Goal: Task Accomplishment & Management: Complete application form

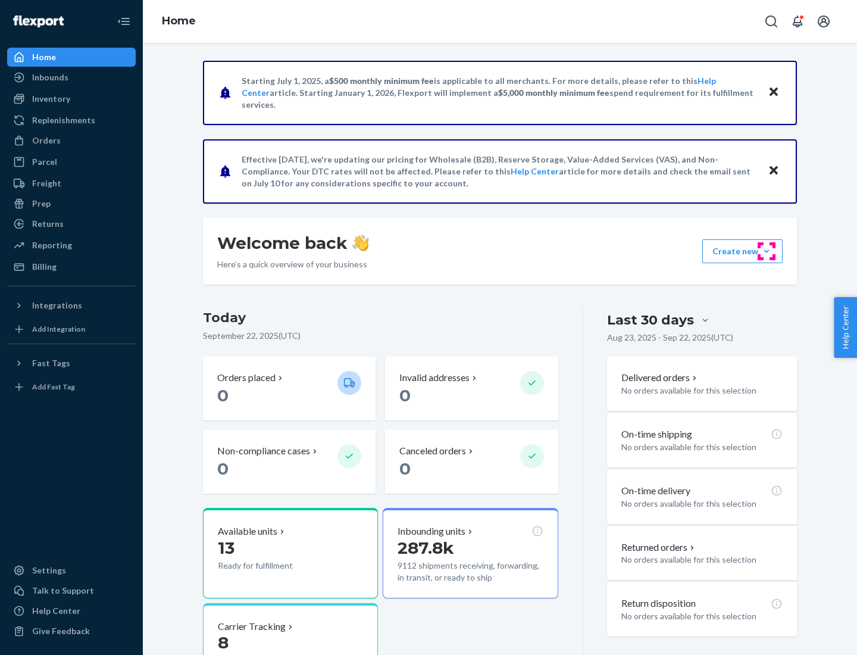
click at [767, 251] on button "Create new Create new inbound Create new order Create new product" at bounding box center [742, 251] width 80 height 24
click at [71, 77] on div "Inbounds" at bounding box center [71, 77] width 126 height 17
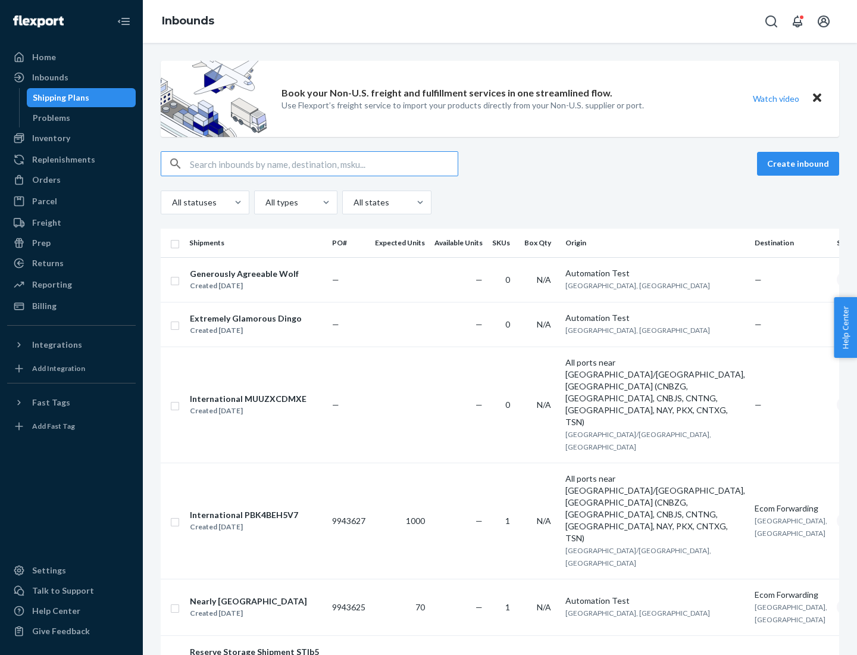
click at [800, 164] on button "Create inbound" at bounding box center [798, 164] width 82 height 24
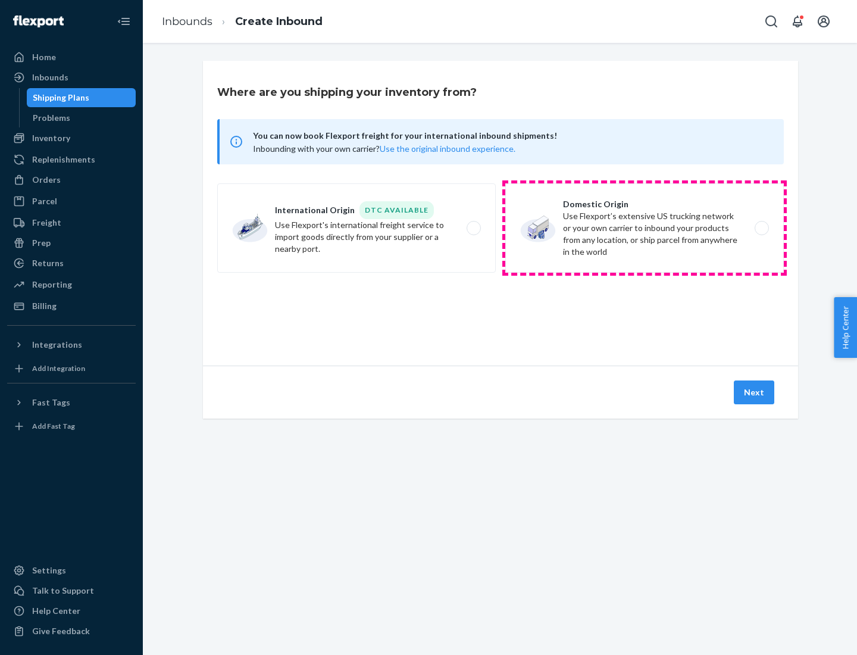
click at [645, 228] on label "Domestic Origin Use Flexport’s extensive US trucking network or your own carrie…" at bounding box center [644, 227] width 279 height 89
click at [761, 228] on input "Domestic Origin Use Flexport’s extensive US trucking network or your own carrie…" at bounding box center [765, 228] width 8 height 8
radio input "true"
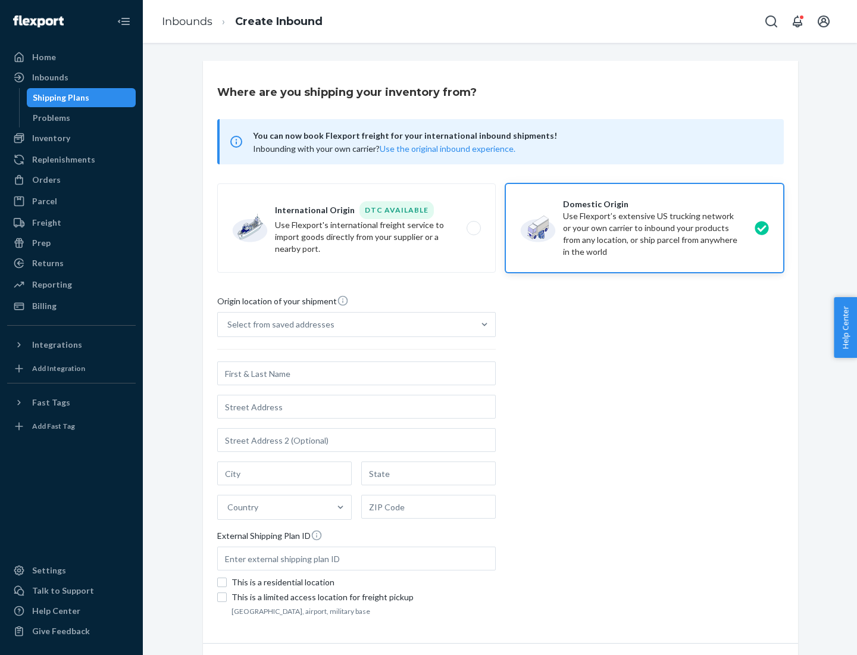
click at [278, 324] on div "Select from saved addresses" at bounding box center [280, 324] width 107 height 12
click at [229, 324] on input "Select from saved addresses" at bounding box center [227, 324] width 1 height 12
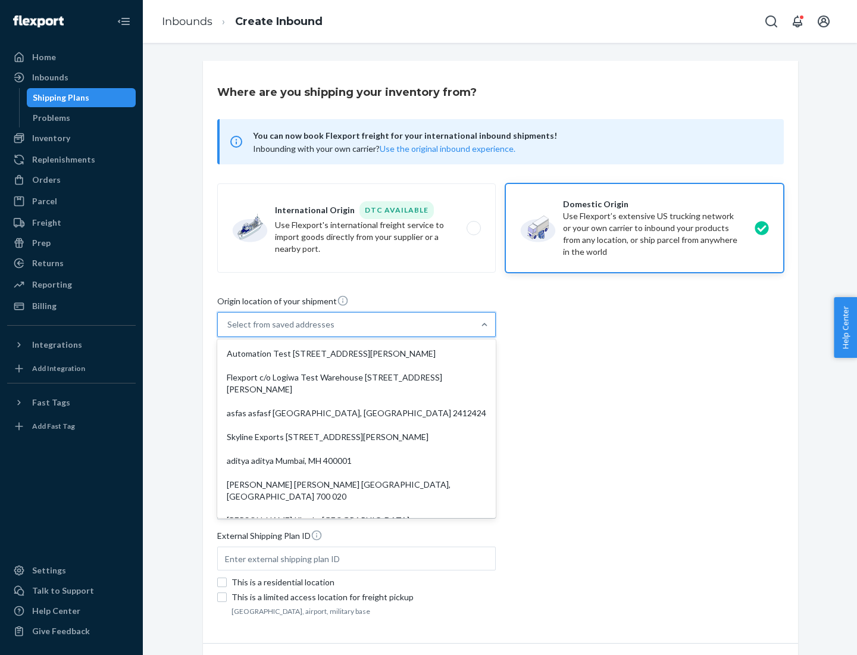
scroll to position [5, 0]
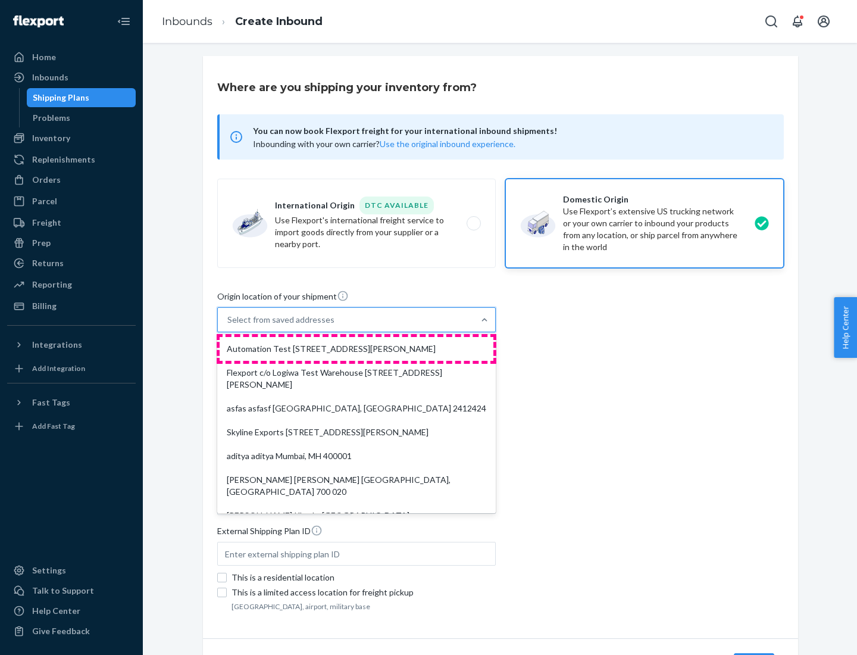
click at [357, 349] on div "Automation Test [STREET_ADDRESS][PERSON_NAME]" at bounding box center [357, 349] width 274 height 24
click at [229, 326] on input "option Automation Test [STREET_ADDRESS][PERSON_NAME]. 9 results available. Use …" at bounding box center [227, 320] width 1 height 12
type input "Automation Test"
type input "9th Floor"
type input "[GEOGRAPHIC_DATA]"
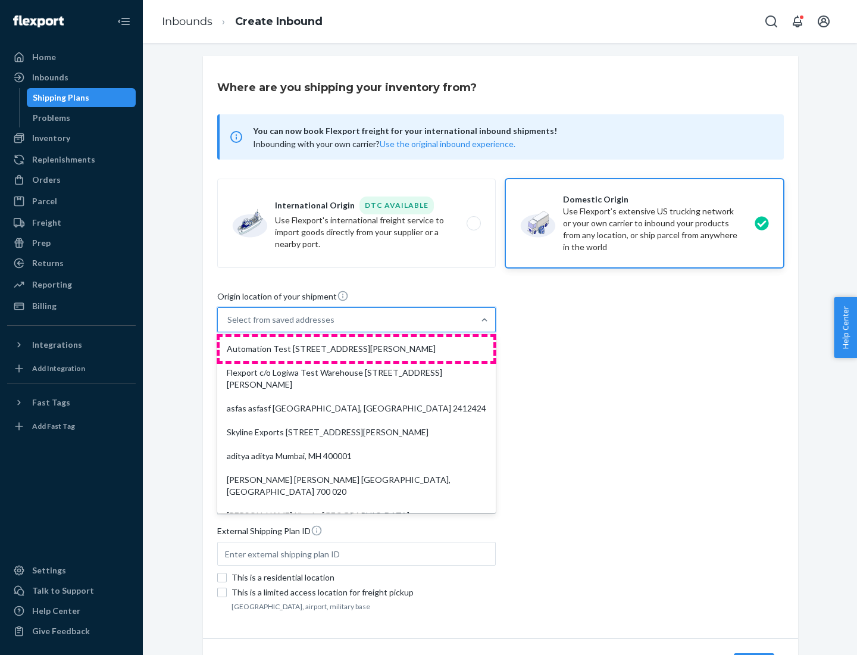
type input "CA"
type input "94104"
type input "[STREET_ADDRESS][PERSON_NAME]"
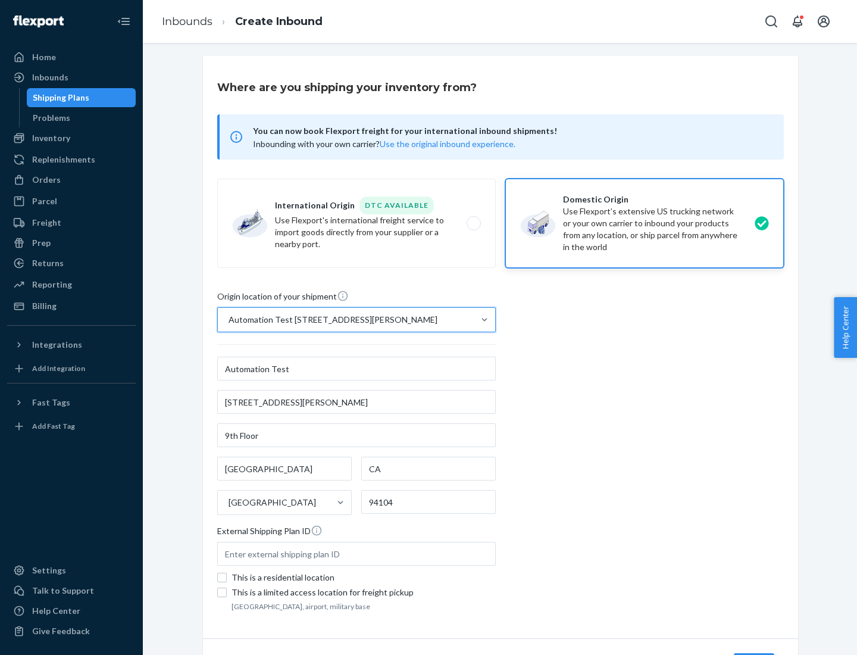
scroll to position [70, 0]
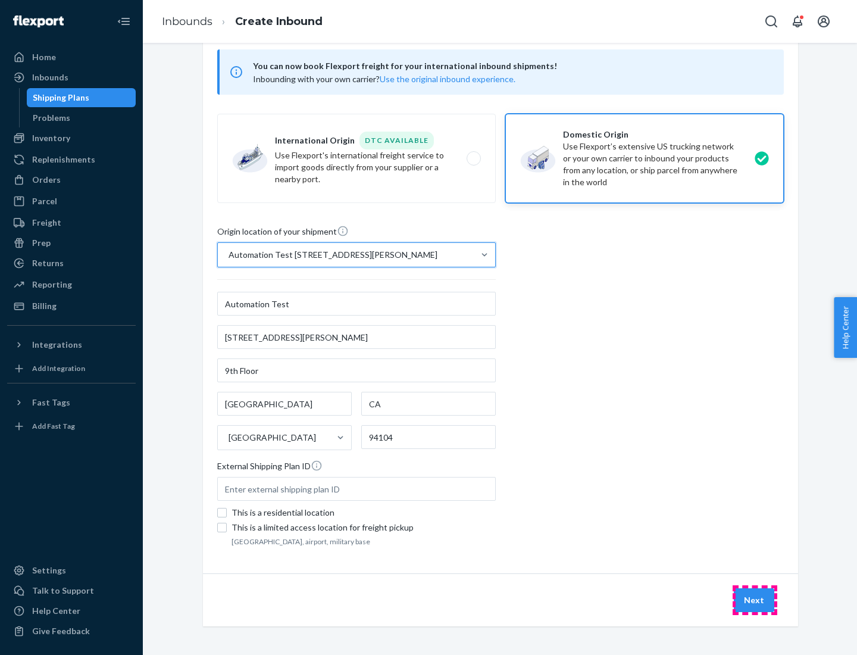
click at [755, 600] on button "Next" at bounding box center [754, 600] width 40 height 24
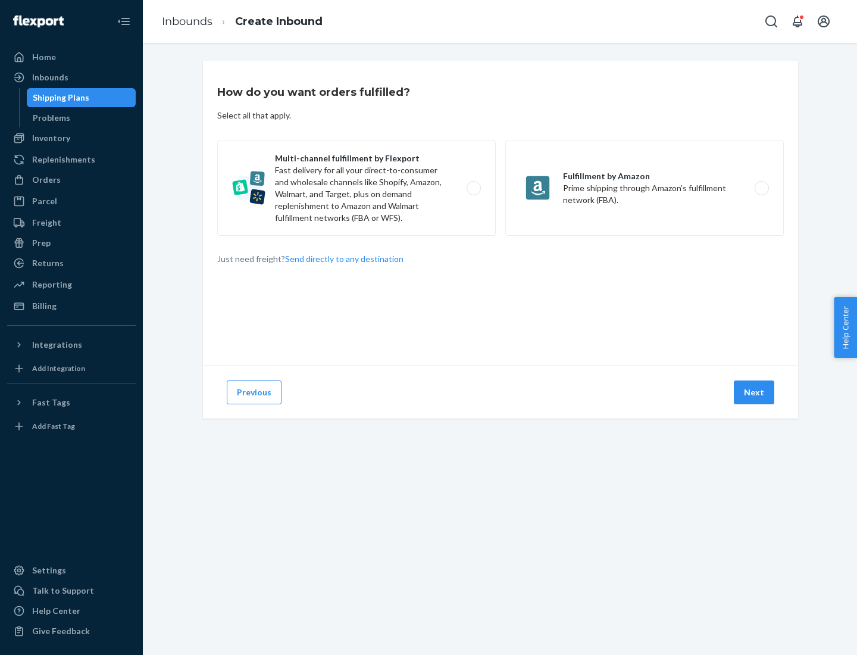
click at [357, 188] on label "Multi-channel fulfillment by Flexport Fast delivery for all your direct-to-cons…" at bounding box center [356, 187] width 279 height 95
click at [473, 188] on input "Multi-channel fulfillment by Flexport Fast delivery for all your direct-to-cons…" at bounding box center [477, 189] width 8 height 8
radio input "true"
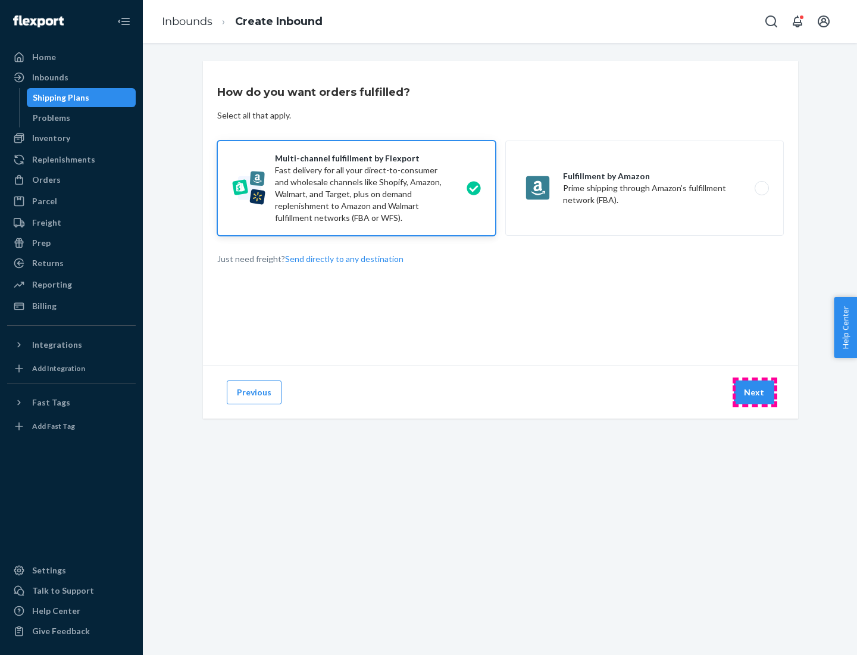
click at [755, 392] on button "Next" at bounding box center [754, 392] width 40 height 24
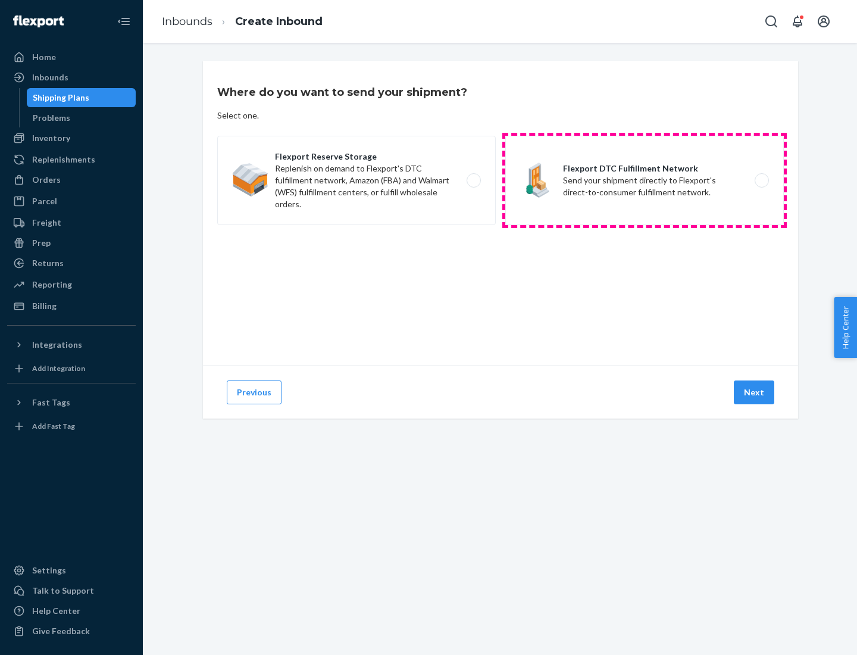
click at [645, 180] on label "Flexport DTC Fulfillment Network Send your shipment directly to Flexport's dire…" at bounding box center [644, 180] width 279 height 89
click at [761, 180] on input "Flexport DTC Fulfillment Network Send your shipment directly to Flexport's dire…" at bounding box center [765, 181] width 8 height 8
radio input "true"
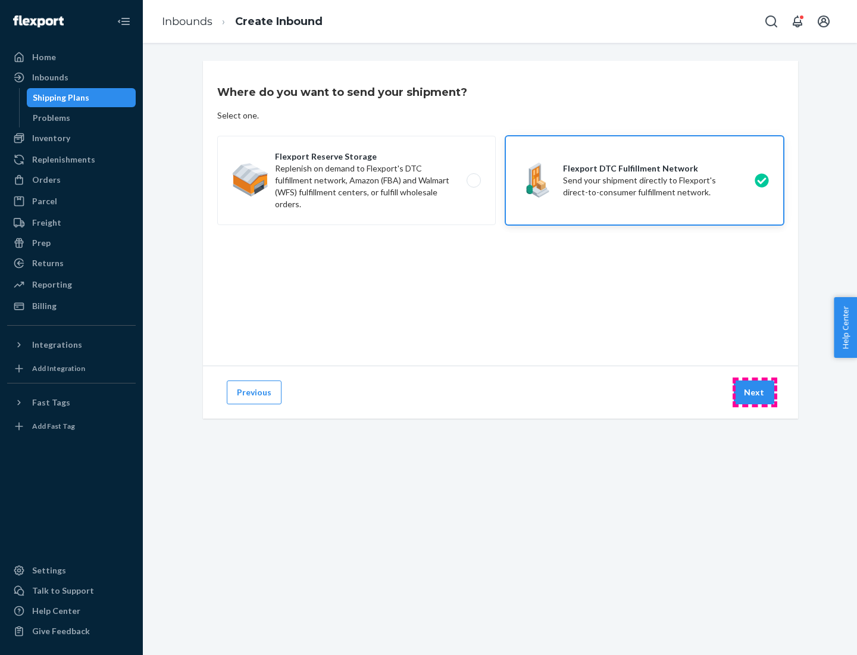
click at [755, 392] on button "Next" at bounding box center [754, 392] width 40 height 24
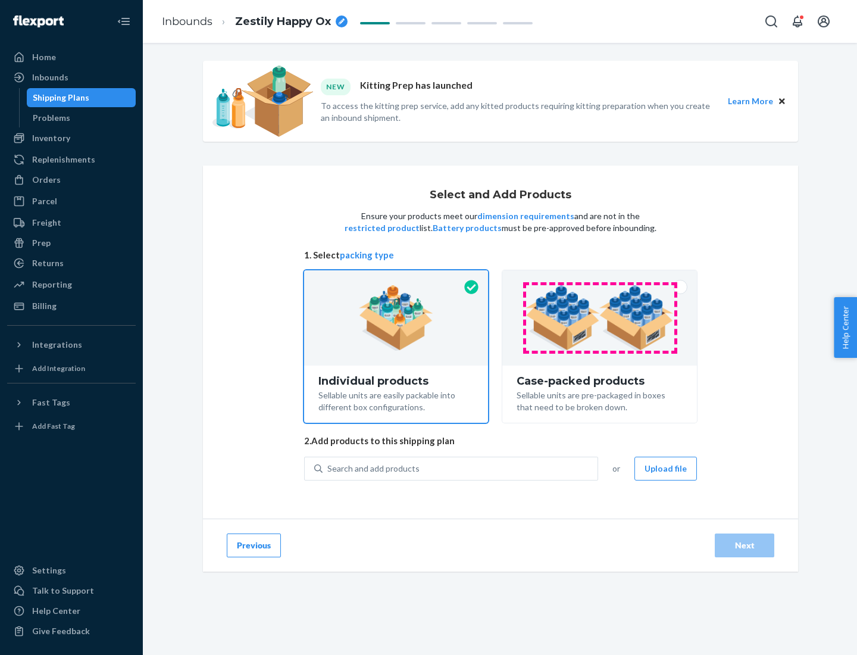
click at [600, 318] on img at bounding box center [600, 317] width 148 height 65
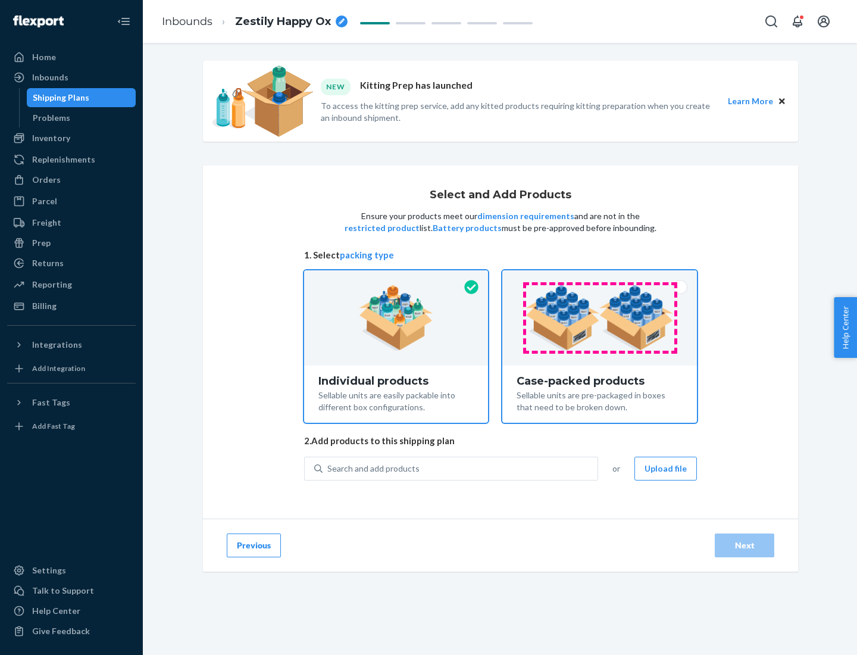
click at [600, 278] on input "Case-packed products Sellable units are pre-packaged in boxes that need to be b…" at bounding box center [600, 274] width 8 height 8
radio input "true"
radio input "false"
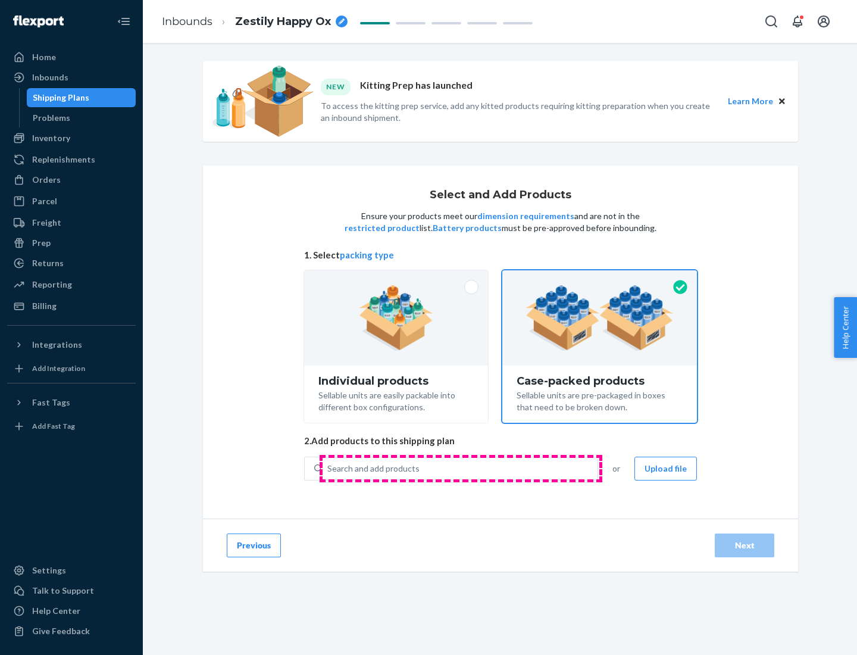
click at [461, 468] on div "Search and add products" at bounding box center [460, 468] width 275 height 21
click at [329, 468] on input "Search and add products" at bounding box center [327, 469] width 1 height 12
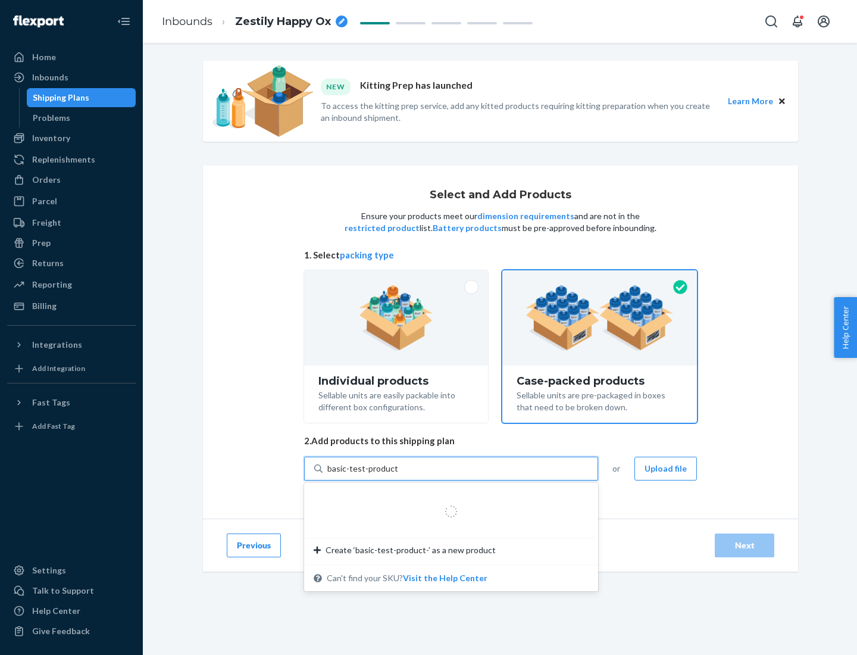
type input "basic-test-product-1"
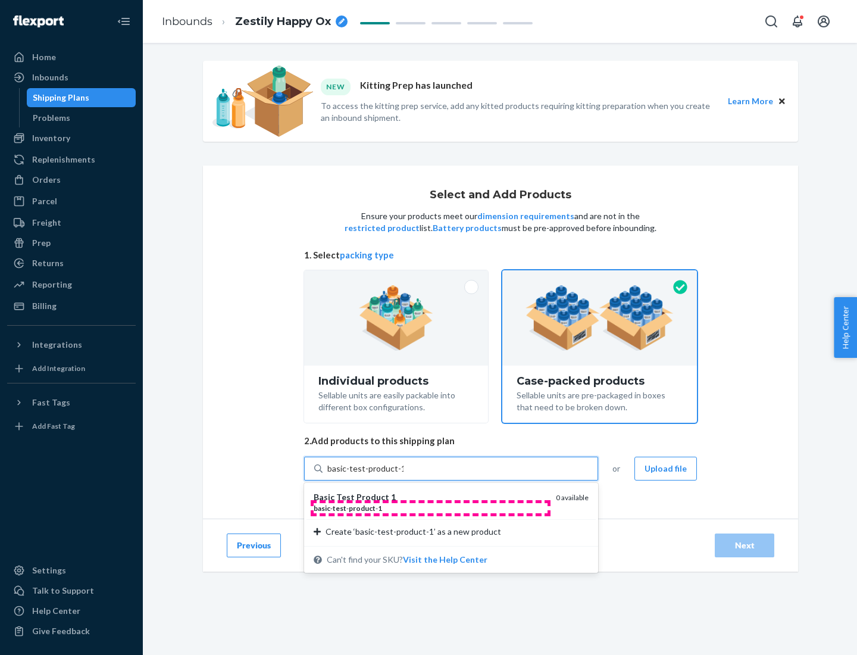
click at [430, 508] on div "basic - test - product - 1" at bounding box center [430, 508] width 233 height 10
click at [404, 474] on input "basic-test-product-1" at bounding box center [365, 469] width 76 height 12
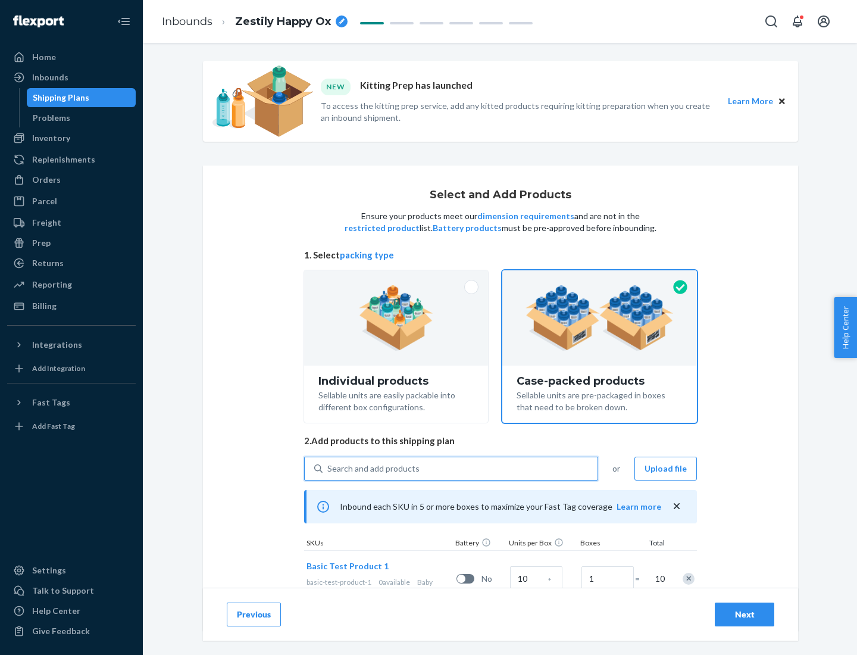
scroll to position [43, 0]
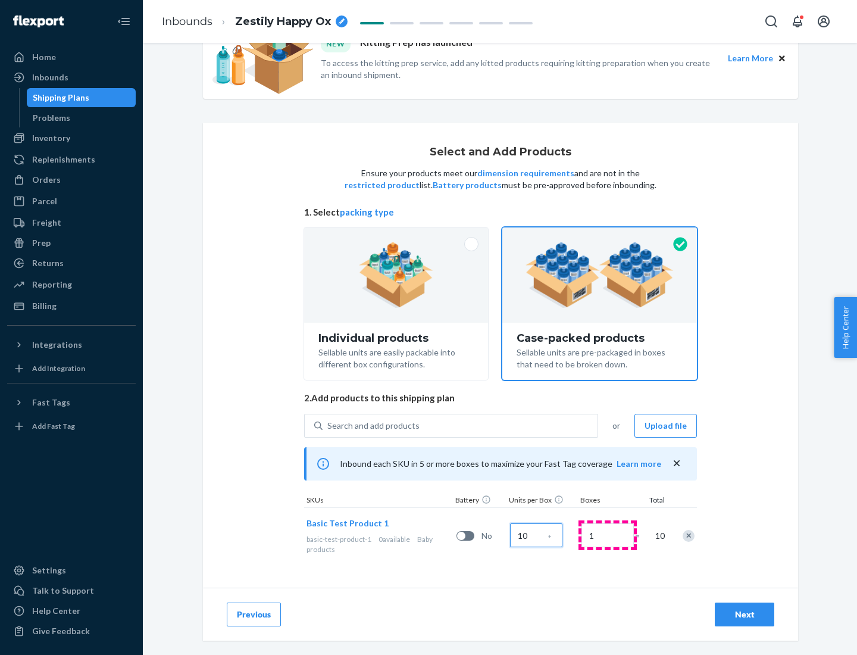
type input "10"
type input "7"
click at [745, 614] on div "Next" at bounding box center [744, 614] width 39 height 12
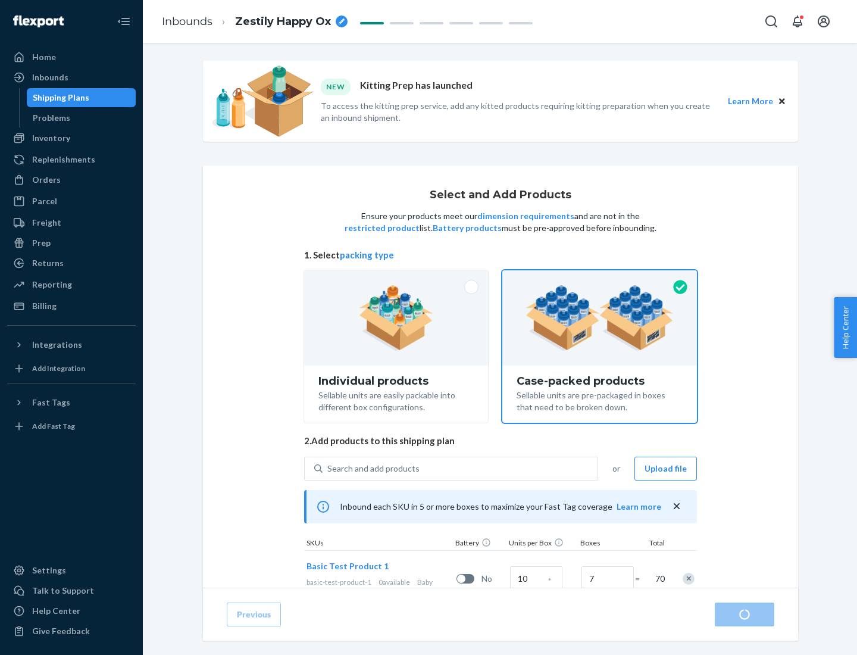
radio input "true"
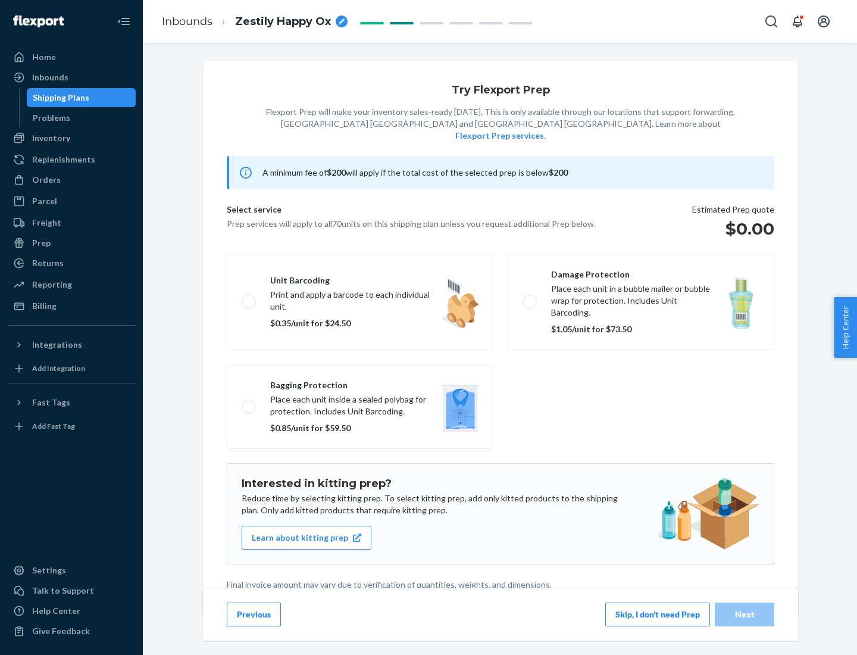
scroll to position [3, 0]
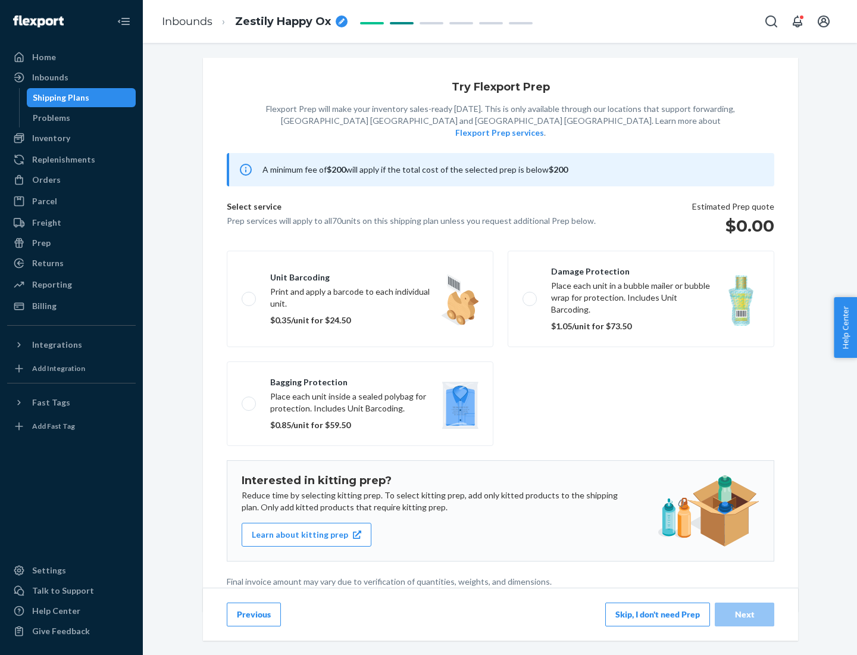
click at [360, 379] on label "Bagging protection Place each unit inside a sealed polybag for protection. Incl…" at bounding box center [360, 403] width 267 height 85
click at [249, 399] on input "Bagging protection Place each unit inside a sealed polybag for protection. Incl…" at bounding box center [246, 403] width 8 height 8
checkbox input "true"
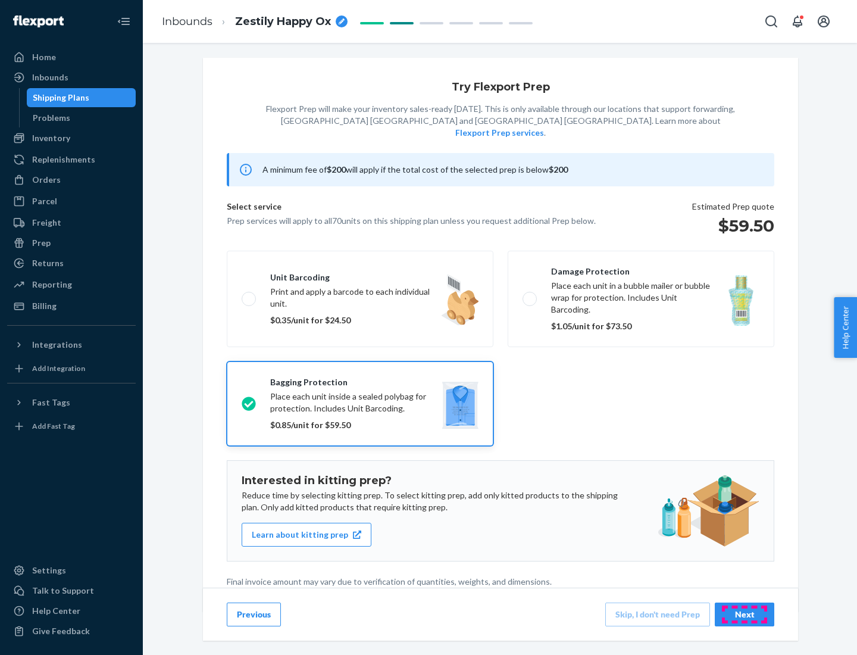
click at [745, 614] on div "Next" at bounding box center [744, 614] width 39 height 12
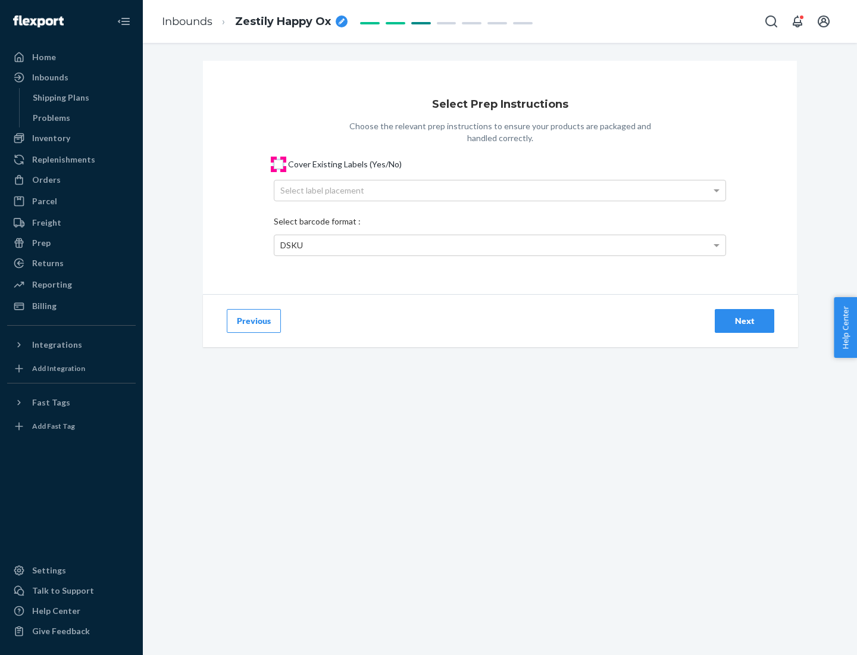
click at [279, 164] on input "Cover Existing Labels (Yes/No)" at bounding box center [279, 165] width 10 height 10
checkbox input "true"
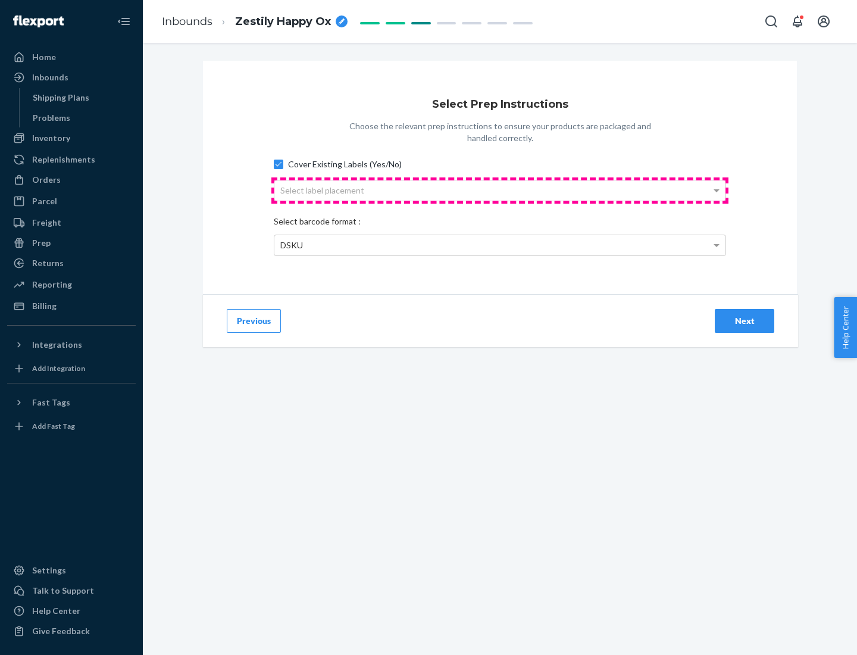
click at [500, 190] on div "Select label placement" at bounding box center [499, 190] width 451 height 20
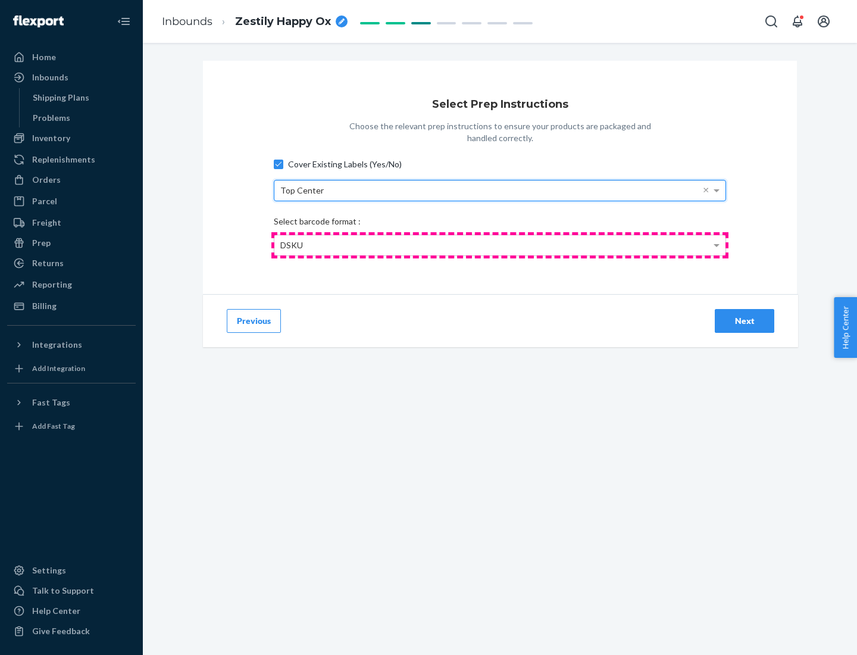
click at [500, 245] on div "DSKU" at bounding box center [499, 245] width 451 height 20
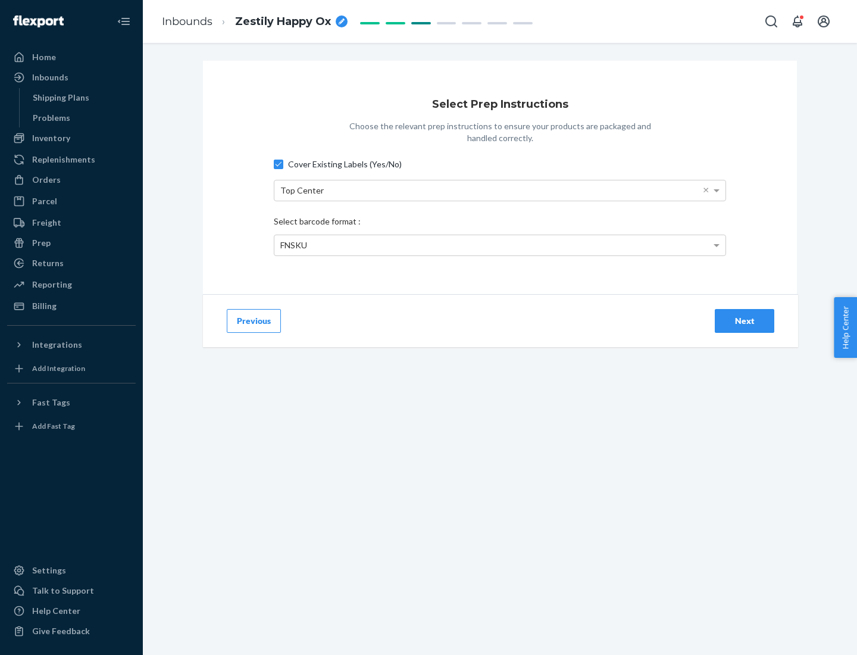
click at [745, 320] on div "Next" at bounding box center [744, 321] width 39 height 12
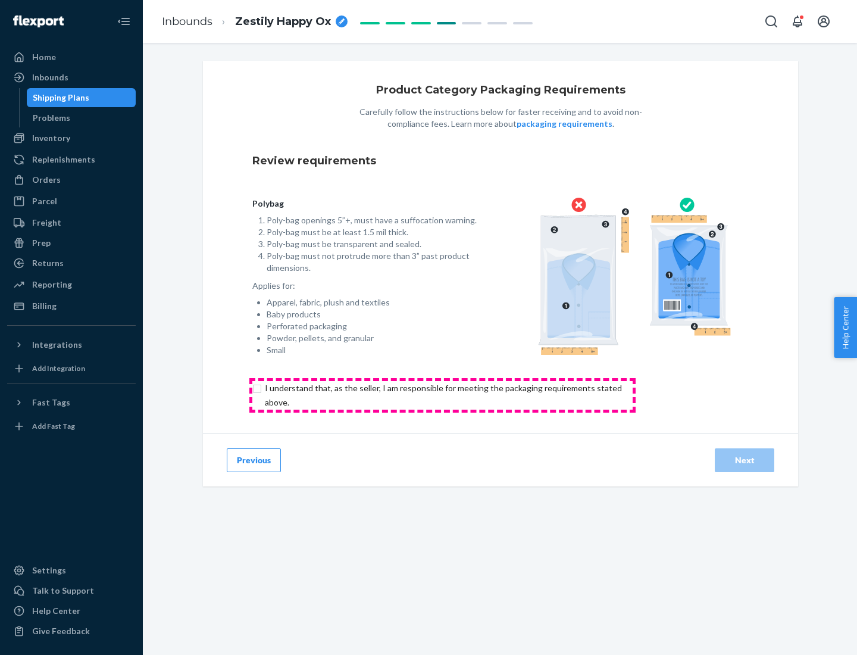
click at [442, 395] on input "checkbox" at bounding box center [450, 395] width 396 height 29
checkbox input "true"
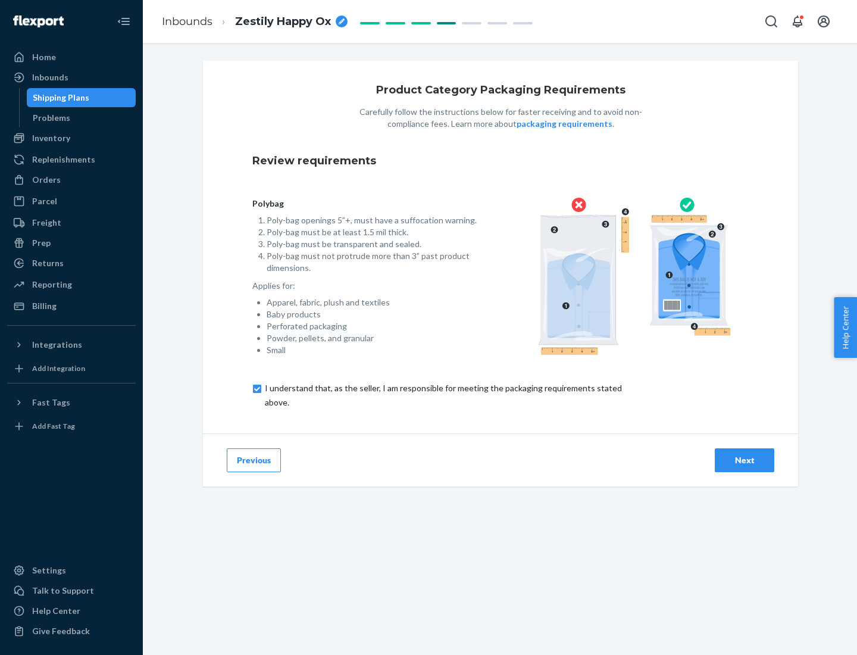
click at [745, 460] on div "Next" at bounding box center [744, 460] width 39 height 12
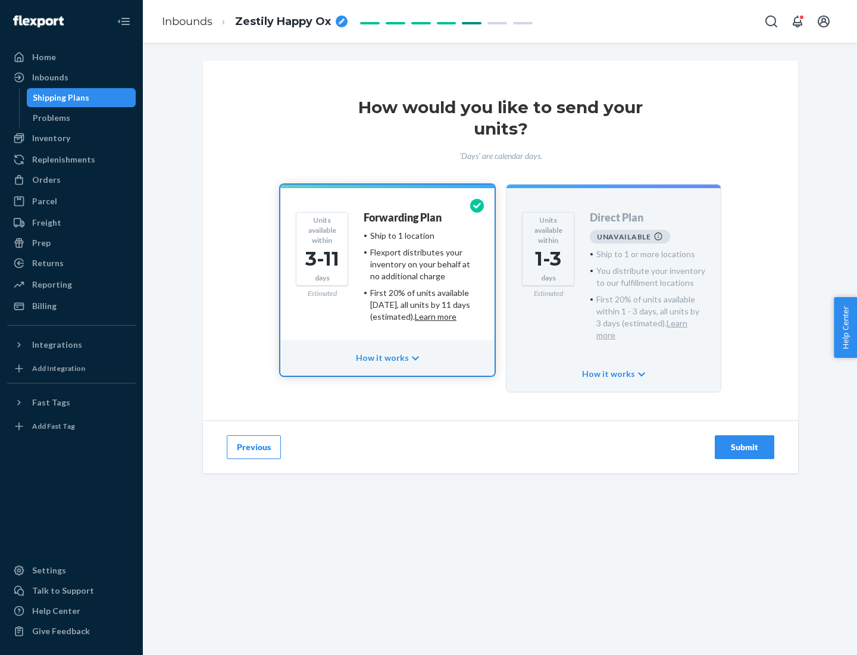
click at [404, 217] on h4 "Forwarding Plan" at bounding box center [403, 218] width 78 height 12
click at [745, 441] on div "Submit" at bounding box center [744, 447] width 39 height 12
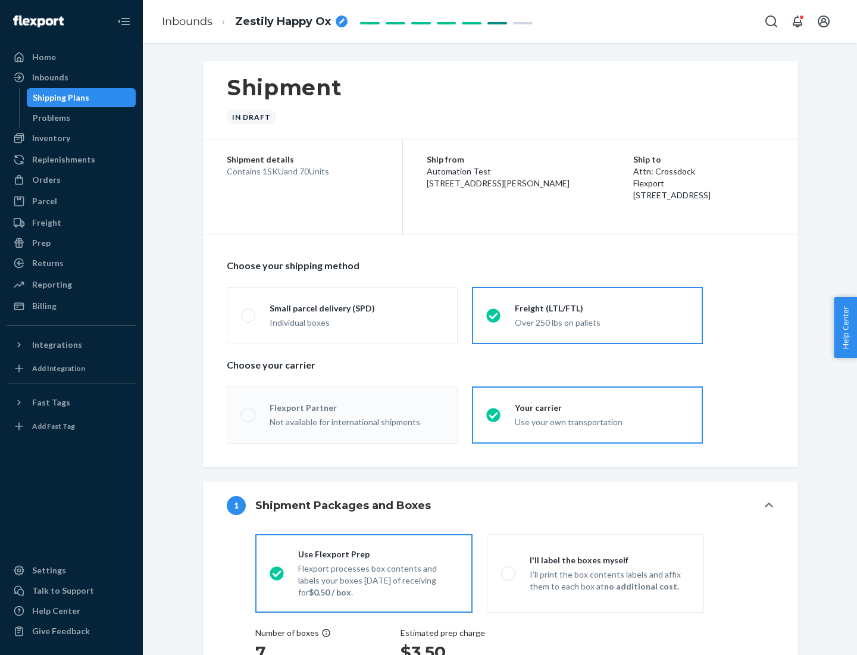
radio input "true"
radio input "false"
radio input "true"
radio input "false"
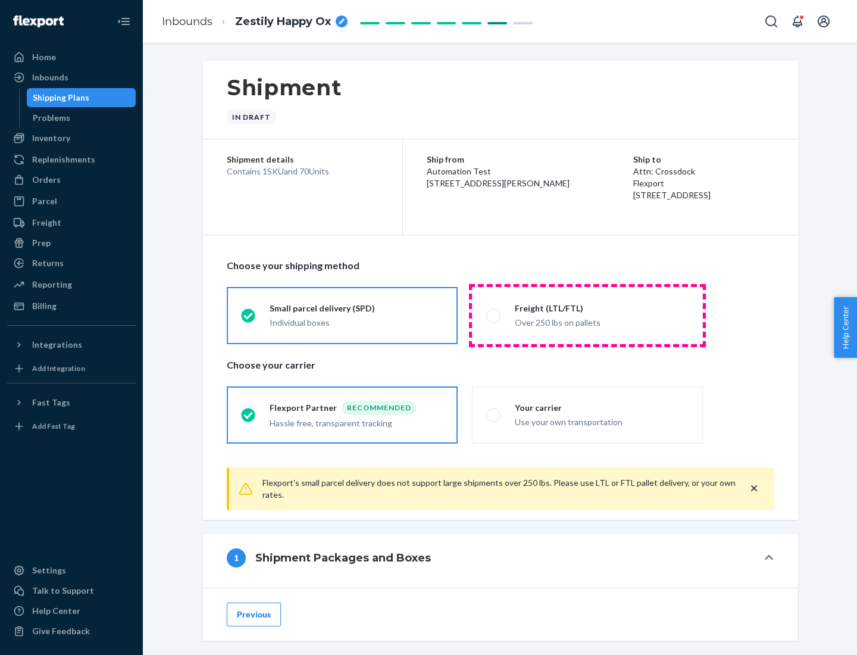
click at [588, 315] on div "Over 250 lbs on pallets" at bounding box center [602, 321] width 174 height 14
click at [494, 315] on input "Freight (LTL/FTL) Over 250 lbs on pallets" at bounding box center [490, 315] width 8 height 8
radio input "true"
radio input "false"
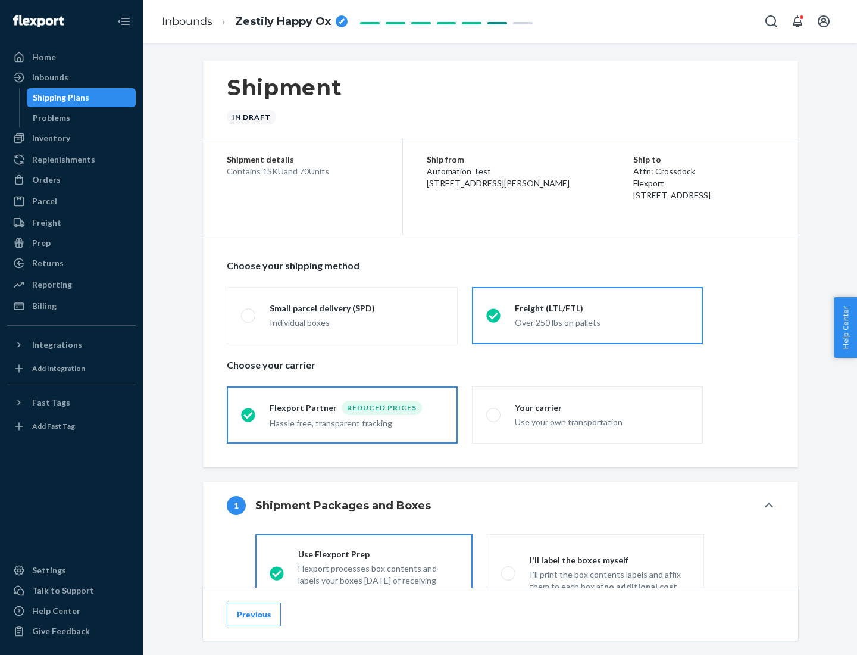
scroll to position [66, 0]
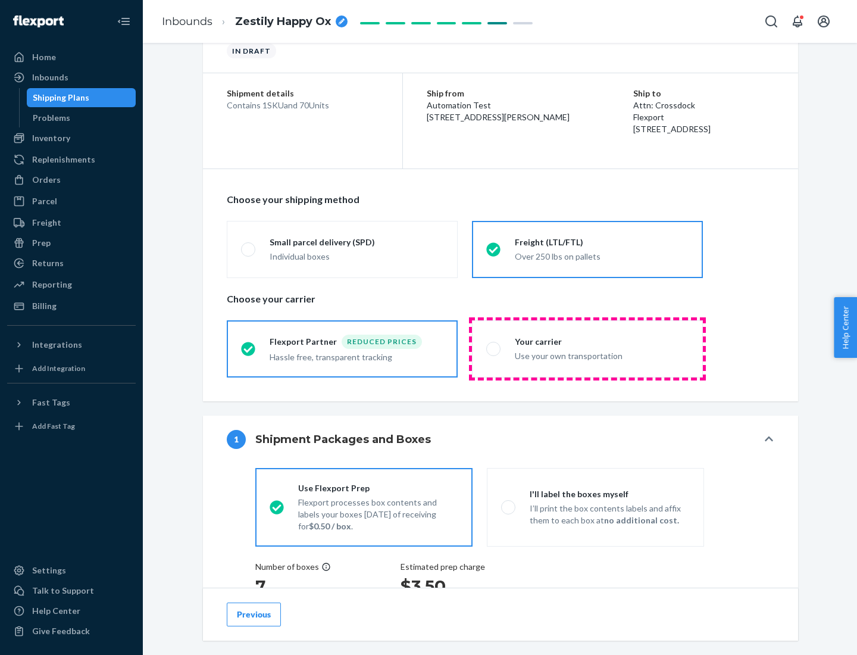
click at [588, 348] on div "Use your own transportation" at bounding box center [602, 355] width 174 height 14
click at [494, 348] on input "Your carrier Use your own transportation" at bounding box center [490, 349] width 8 height 8
radio input "true"
radio input "false"
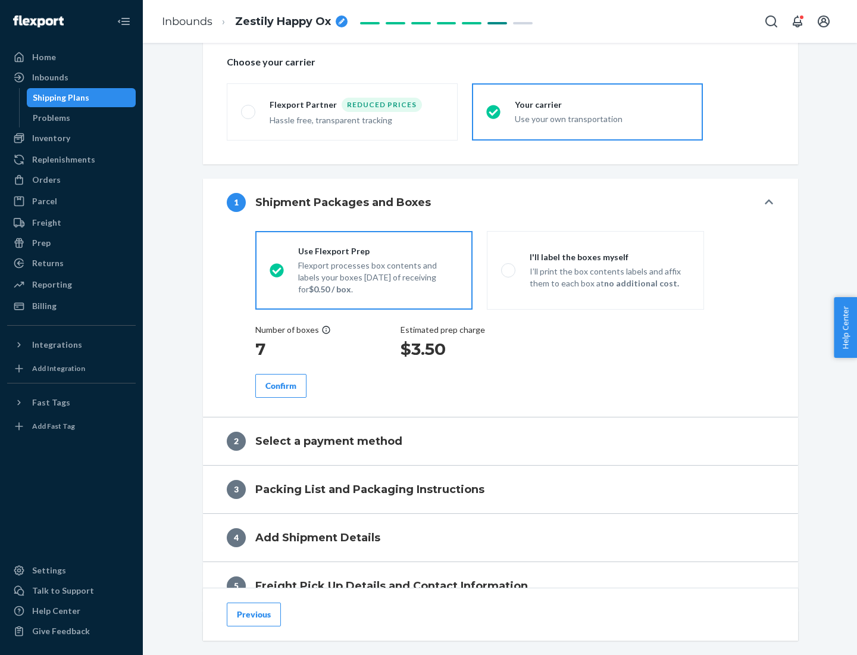
scroll to position [224, 0]
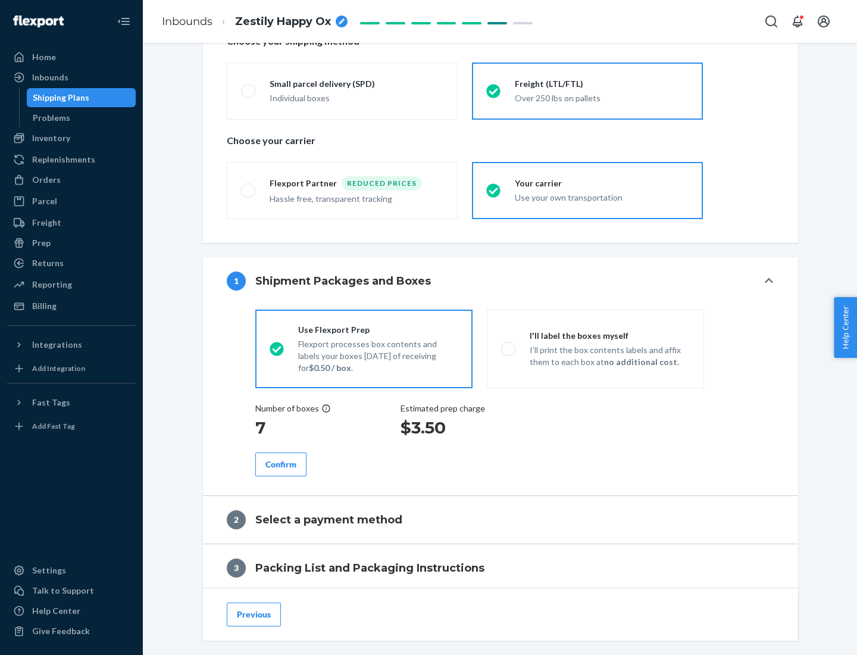
click at [595, 348] on p "I’ll print the box contents labels and affix them to each box at no additional …" at bounding box center [610, 356] width 160 height 24
click at [509, 348] on input "I'll label the boxes myself I’ll print the box contents labels and affix them t…" at bounding box center [505, 349] width 8 height 8
radio input "true"
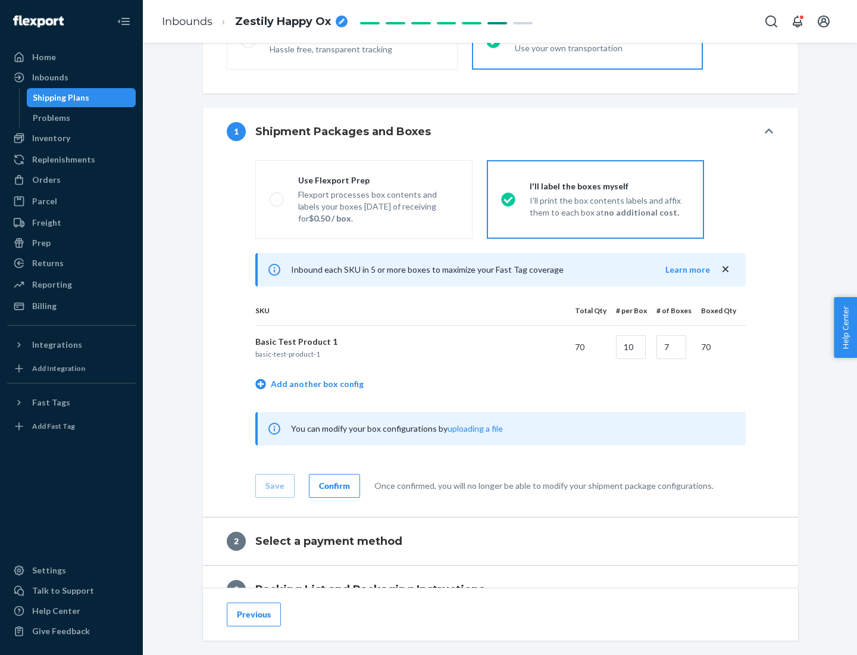
scroll to position [205, 0]
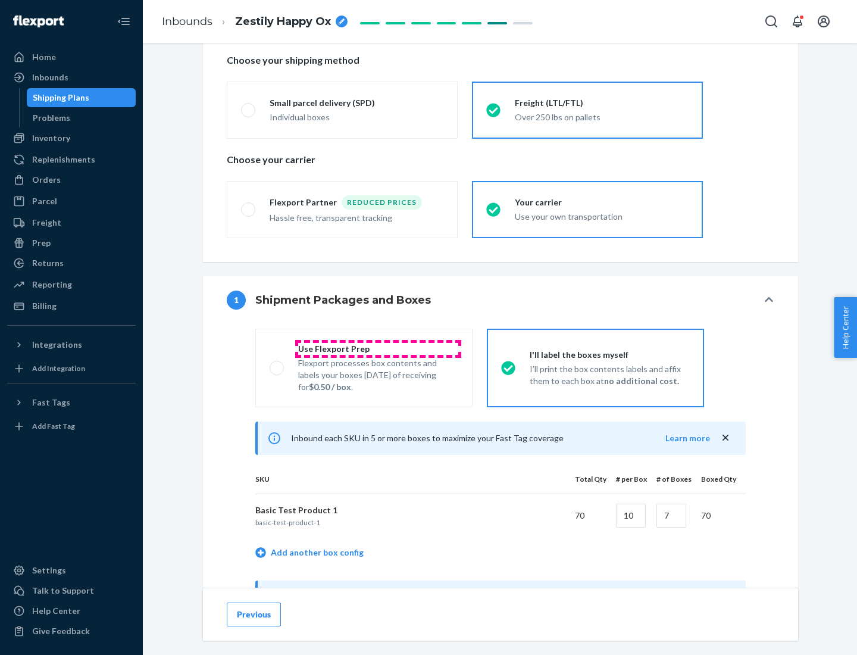
click at [378, 348] on div "Use Flexport Prep" at bounding box center [378, 349] width 160 height 12
click at [277, 364] on input "Use Flexport Prep Flexport processes box contents and labels your boxes [DATE] …" at bounding box center [274, 368] width 8 height 8
radio input "true"
radio input "false"
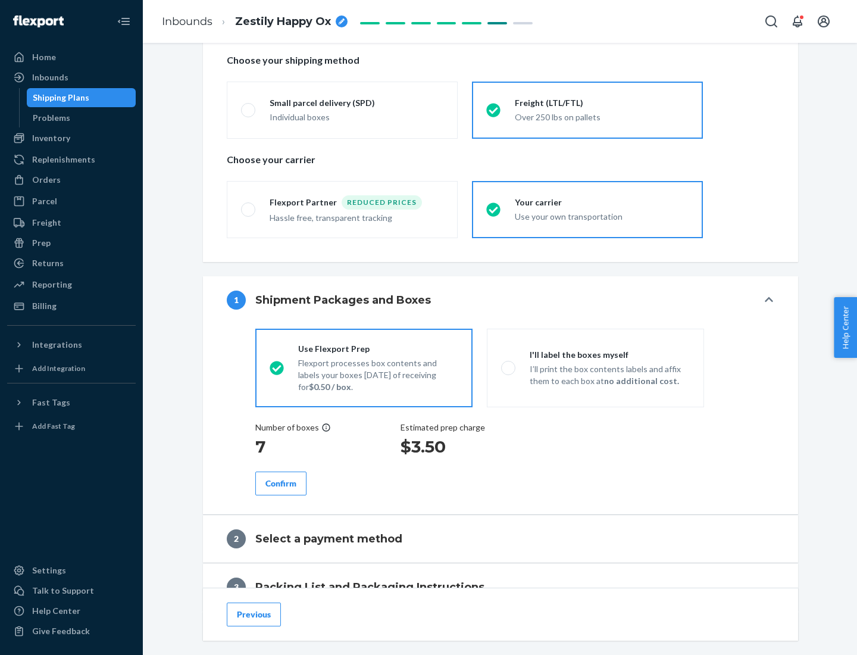
scroll to position [340, 0]
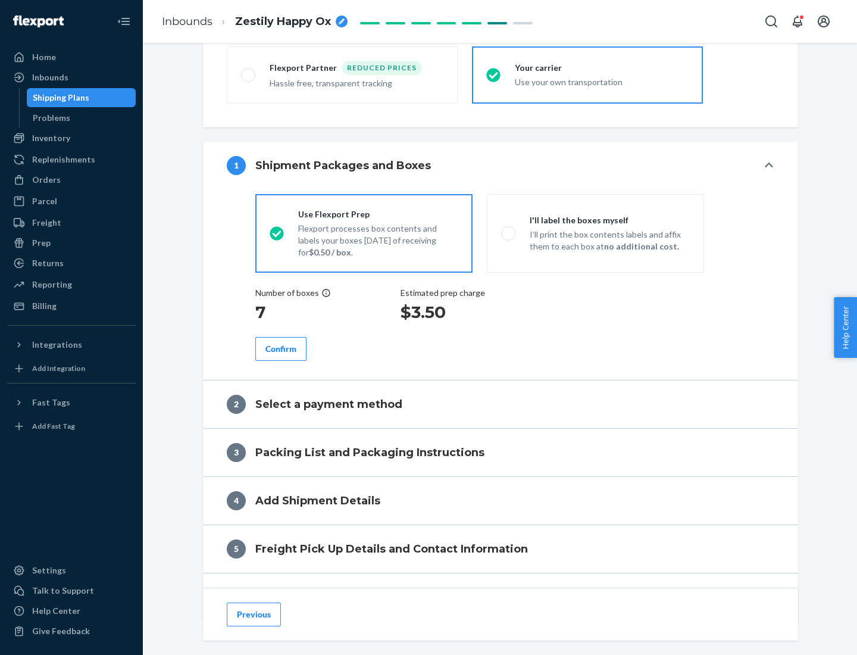
click at [281, 348] on div "Confirm" at bounding box center [280, 349] width 31 height 12
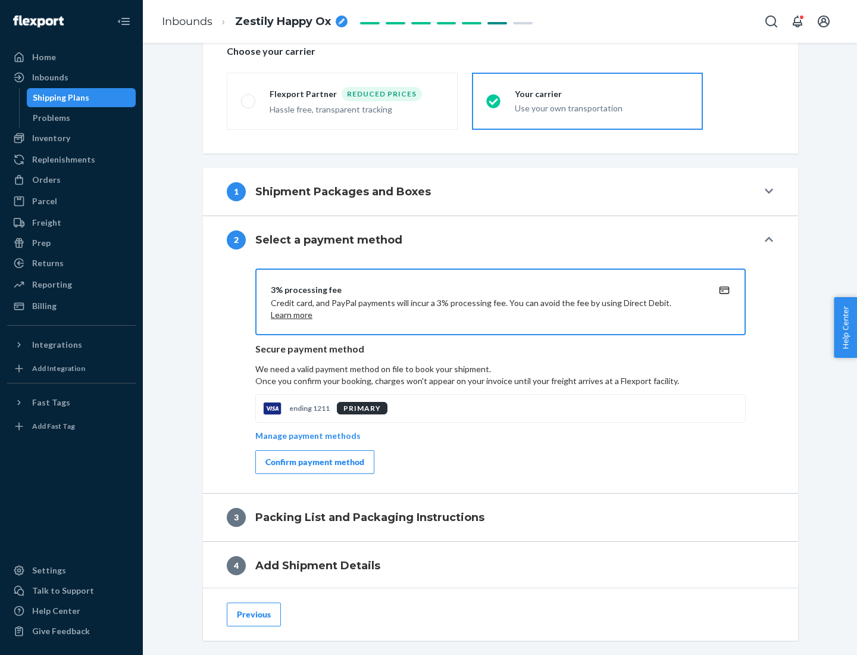
scroll to position [427, 0]
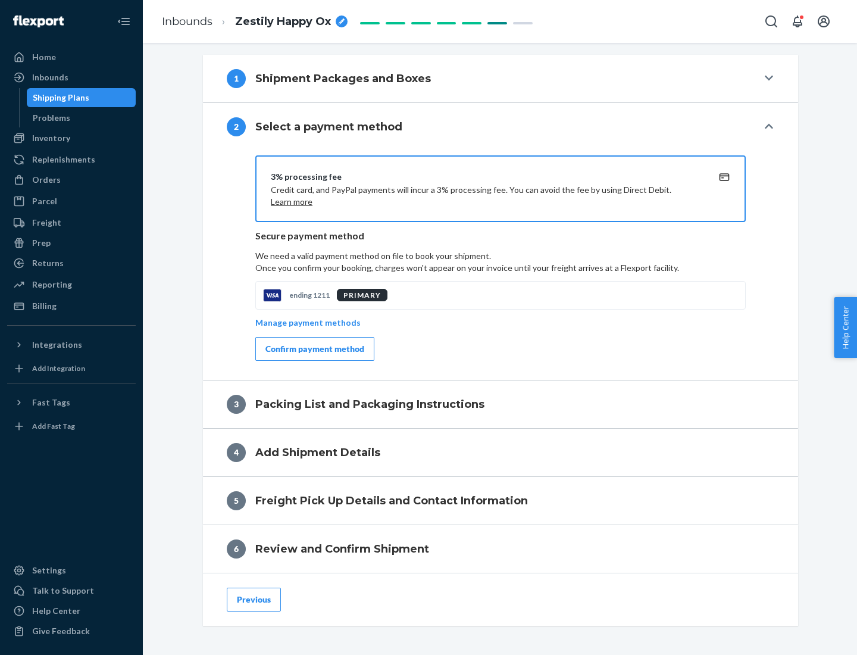
click at [314, 349] on div "Confirm payment method" at bounding box center [314, 349] width 99 height 12
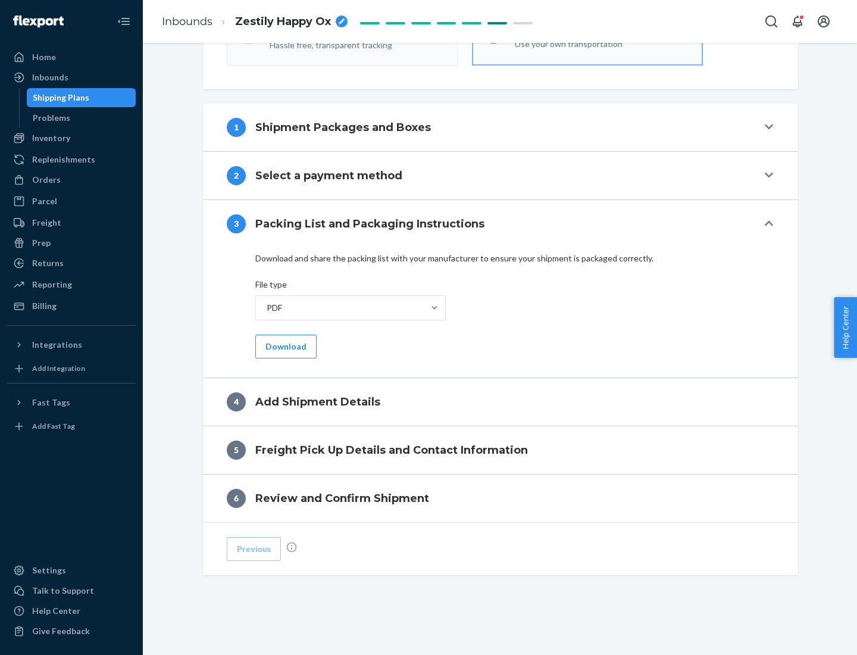
scroll to position [376, 0]
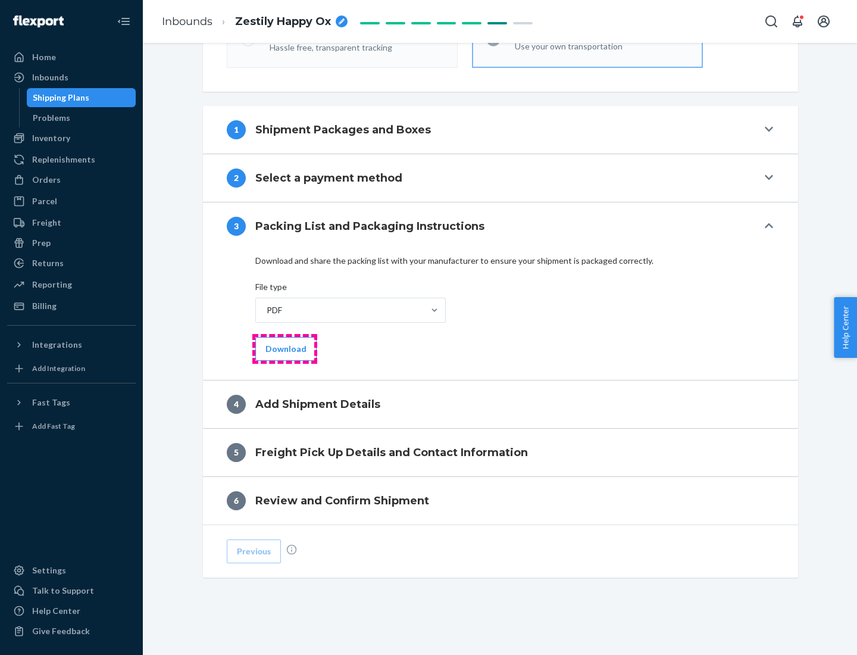
click at [285, 348] on button "Download" at bounding box center [285, 349] width 61 height 24
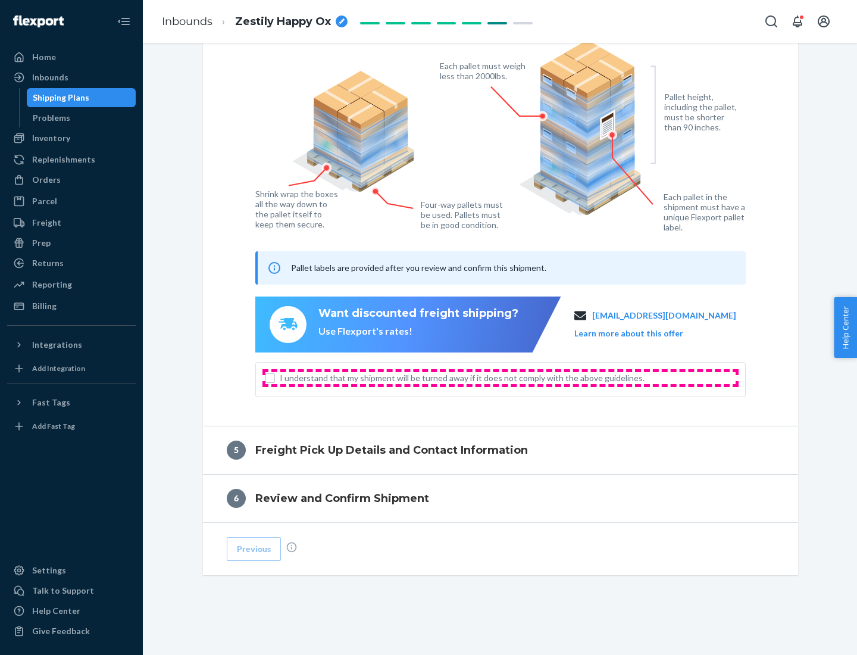
click at [501, 377] on span "I understand that my shipment will be turned away if it does not comply with th…" at bounding box center [508, 378] width 456 height 12
click at [275, 377] on input "I understand that my shipment will be turned away if it does not comply with th…" at bounding box center [270, 378] width 10 height 10
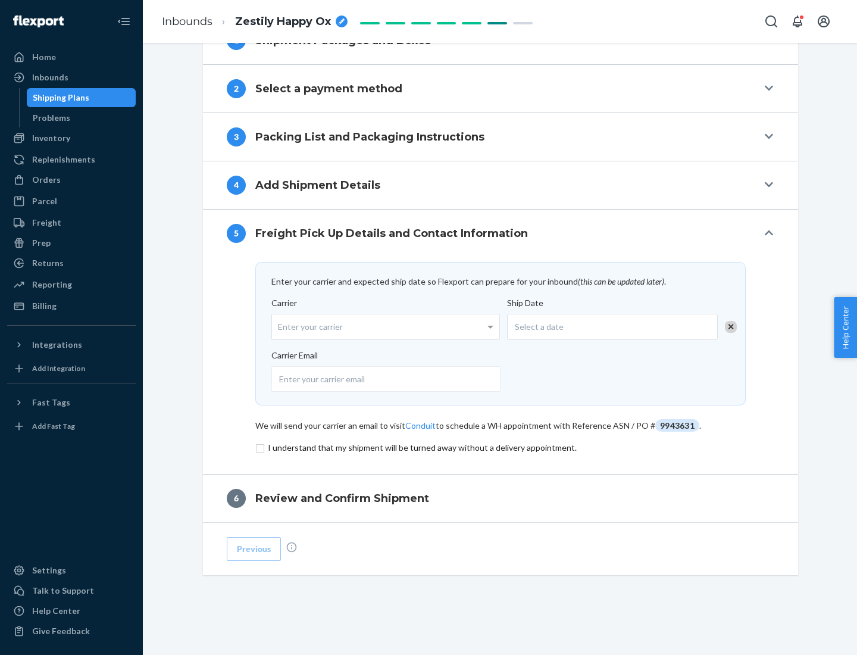
scroll to position [465, 0]
click at [501, 447] on input "checkbox" at bounding box center [500, 447] width 490 height 14
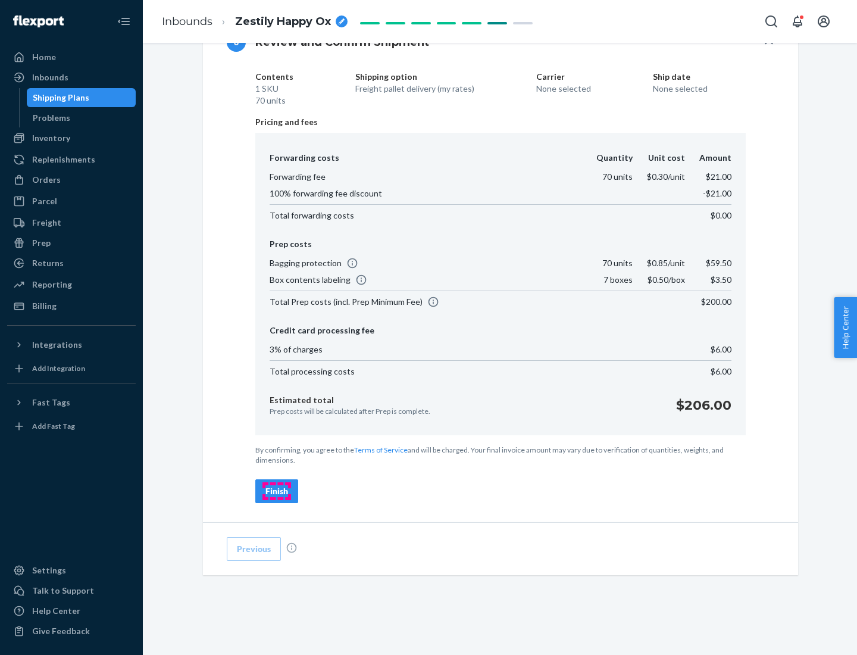
click at [277, 491] on div "Finish" at bounding box center [276, 491] width 23 height 12
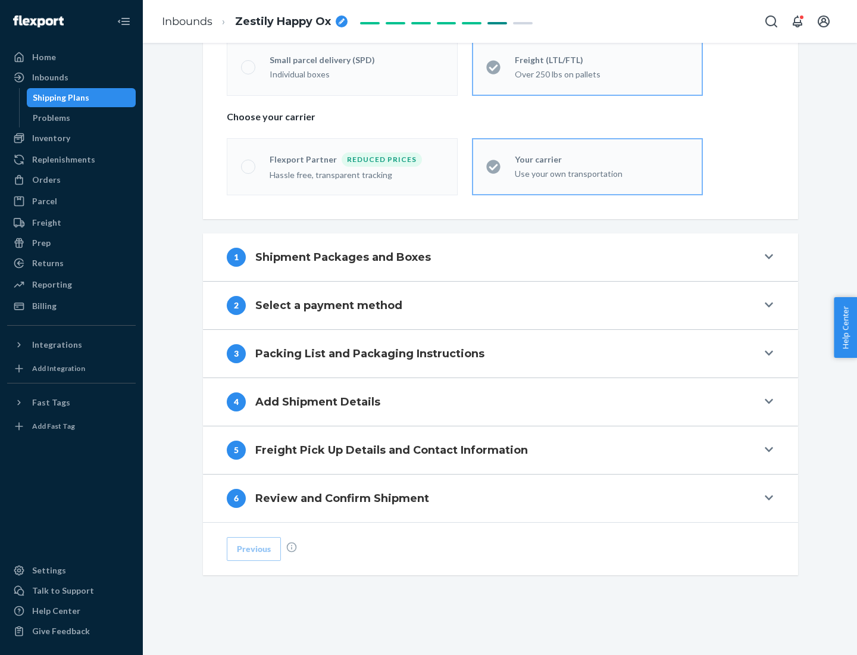
scroll to position [248, 0]
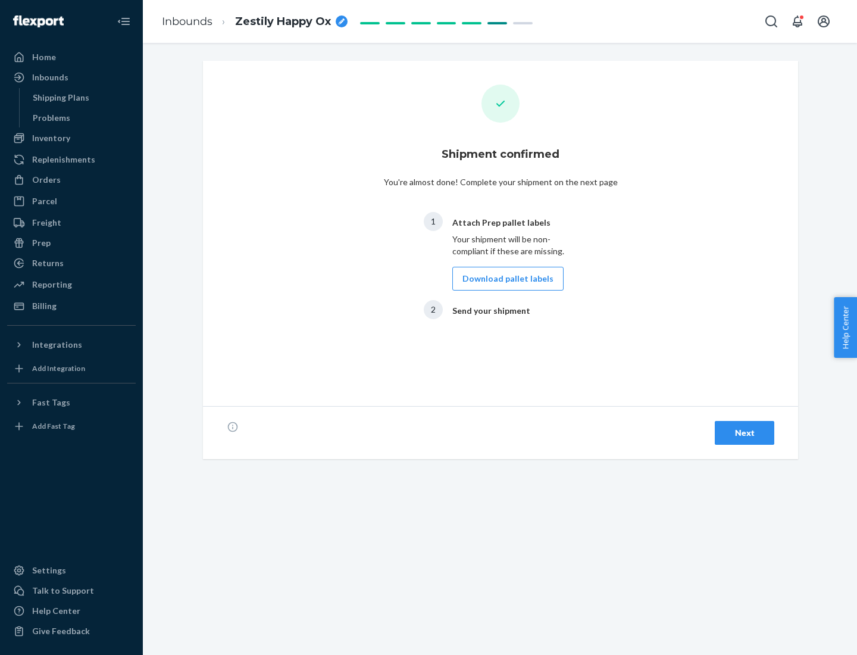
click at [505, 279] on button "Download pallet labels" at bounding box center [507, 279] width 111 height 24
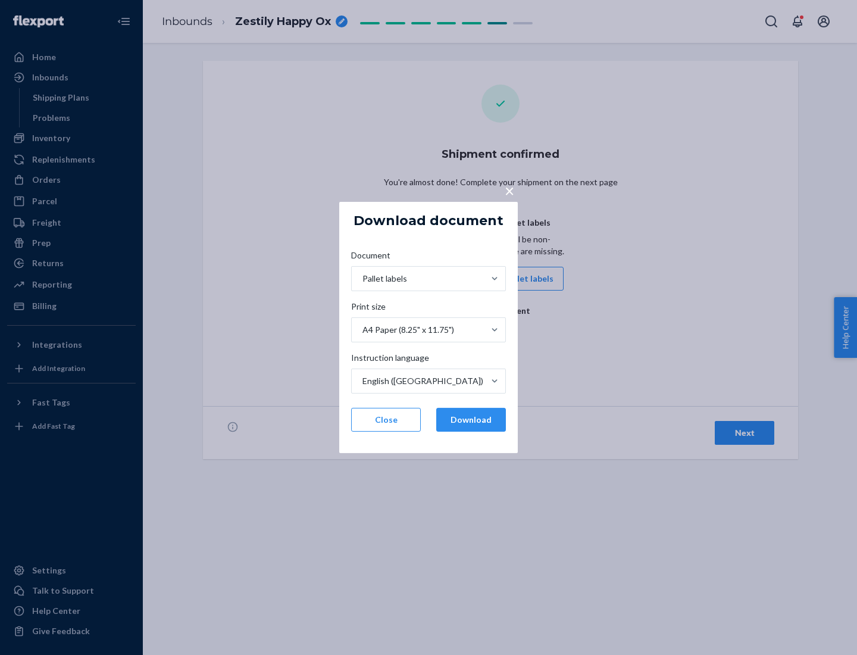
click at [471, 420] on button "Download" at bounding box center [471, 420] width 70 height 24
click at [509, 190] on span "×" at bounding box center [510, 190] width 10 height 20
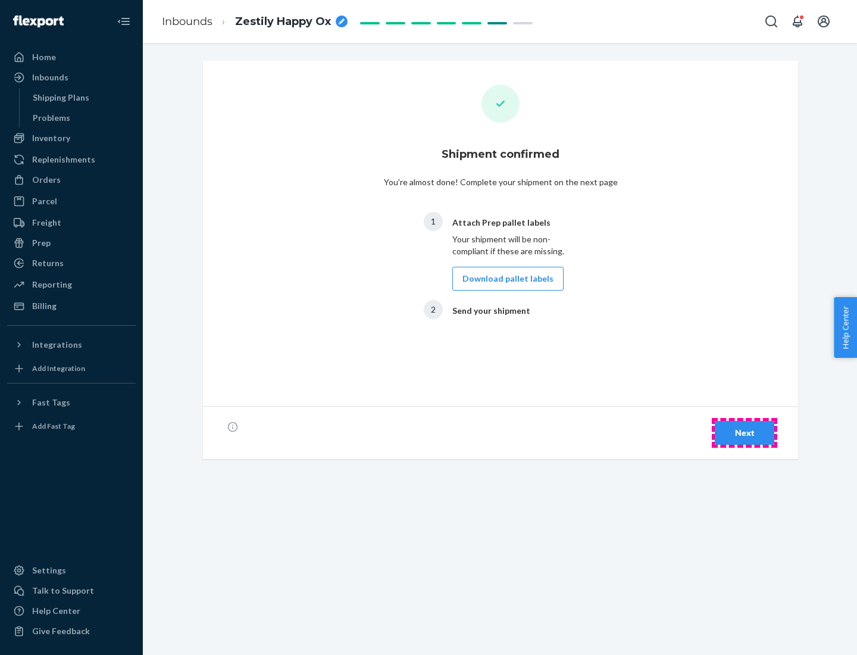
click at [745, 433] on div "Next" at bounding box center [744, 433] width 39 height 12
